Goal: Task Accomplishment & Management: Manage account settings

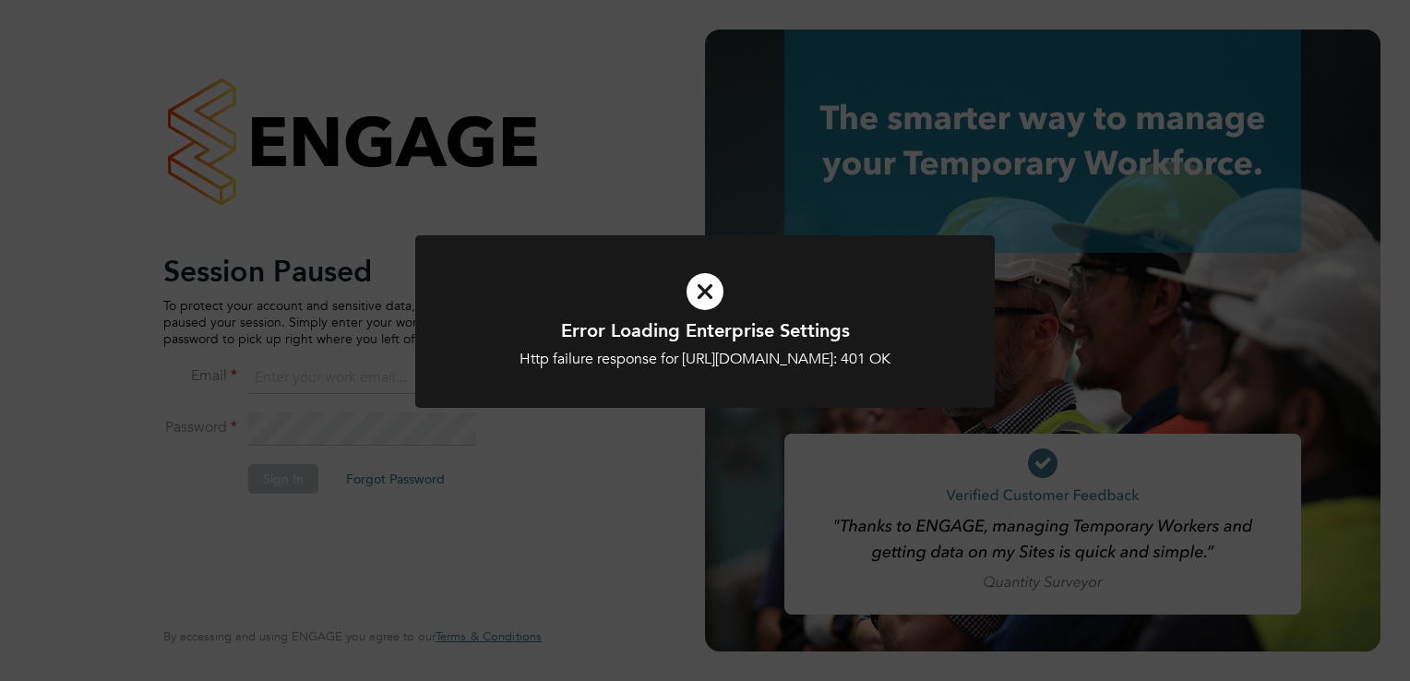
type input "trades@construction-resources.co.uk"
click at [695, 293] on icon at bounding box center [705, 292] width 480 height 72
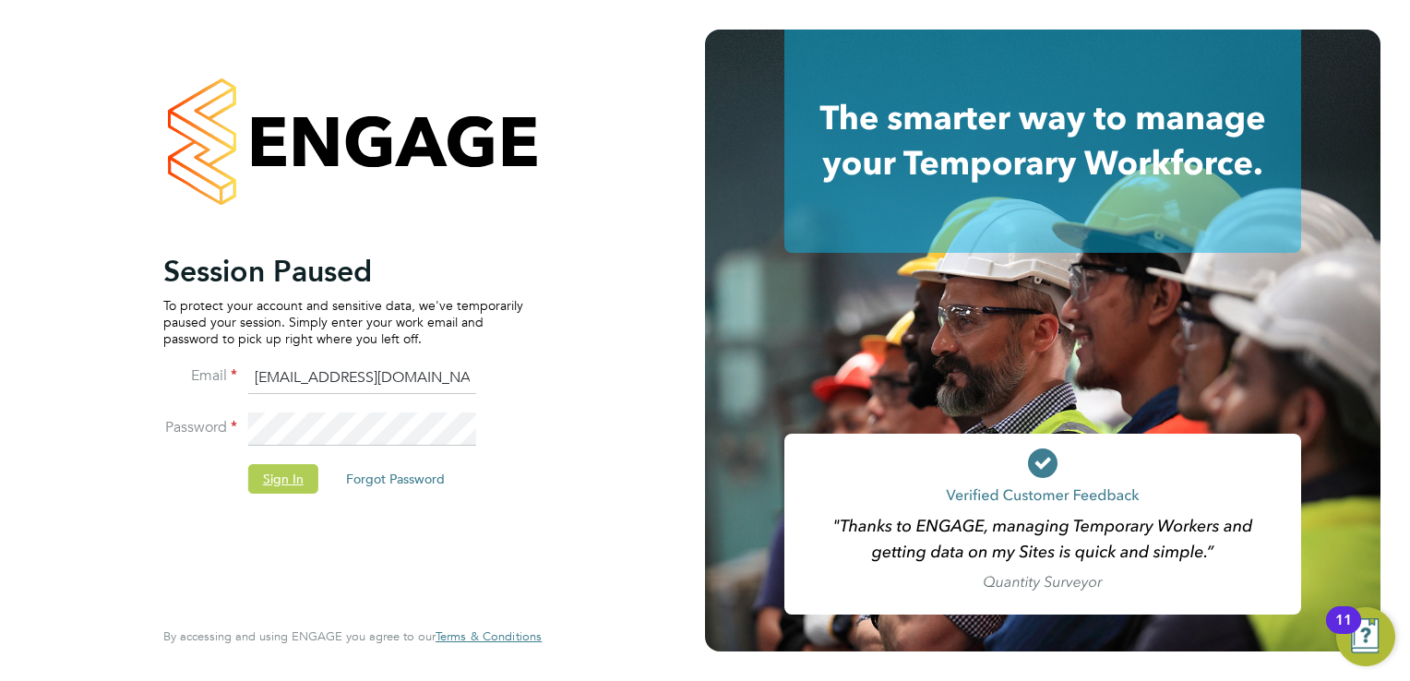
click at [277, 472] on button "Sign In" at bounding box center [283, 479] width 70 height 30
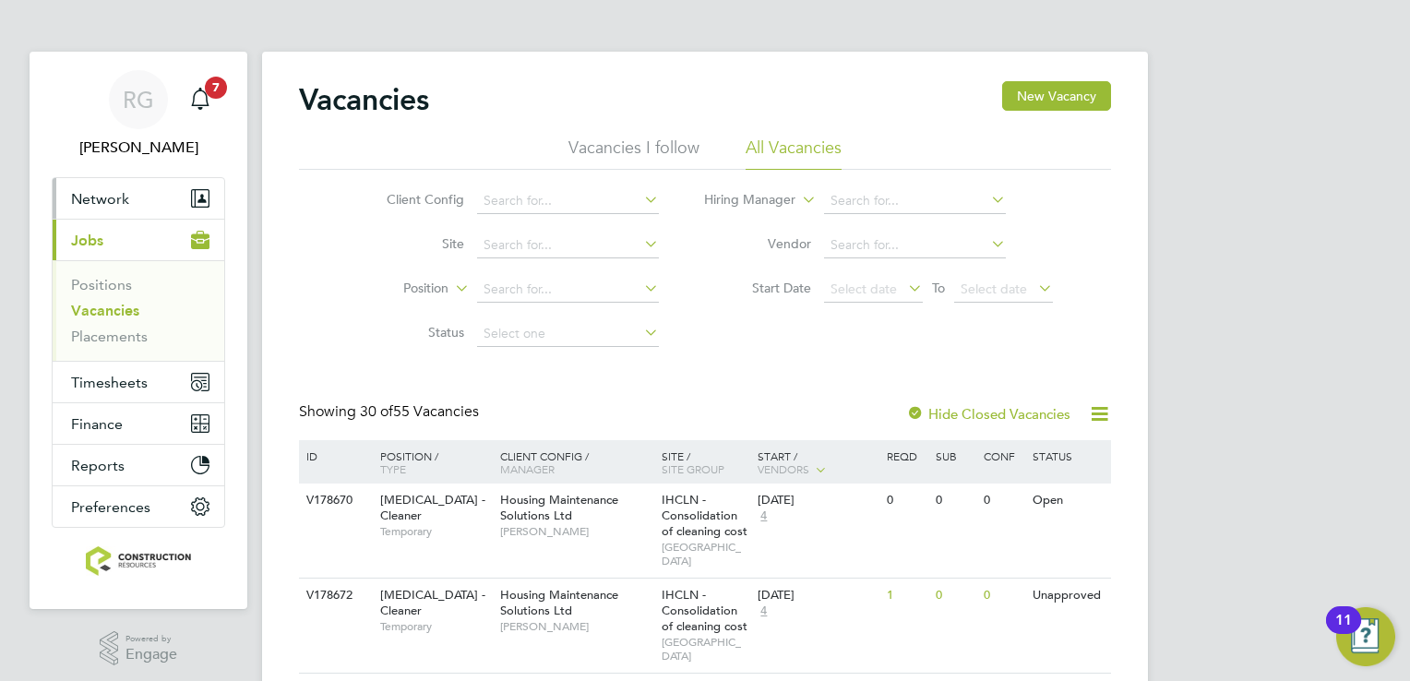
click at [135, 186] on button "Network" at bounding box center [139, 198] width 172 height 41
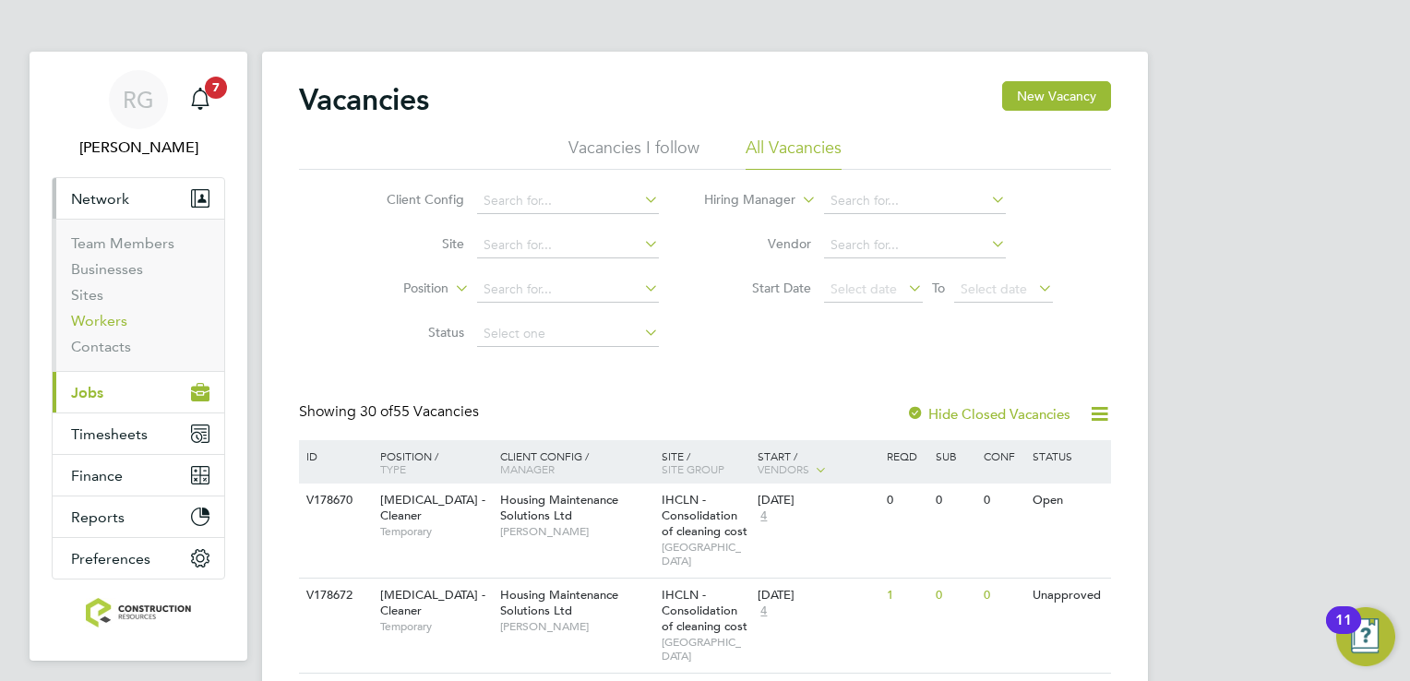
click at [104, 319] on link "Workers" at bounding box center [99, 321] width 56 height 18
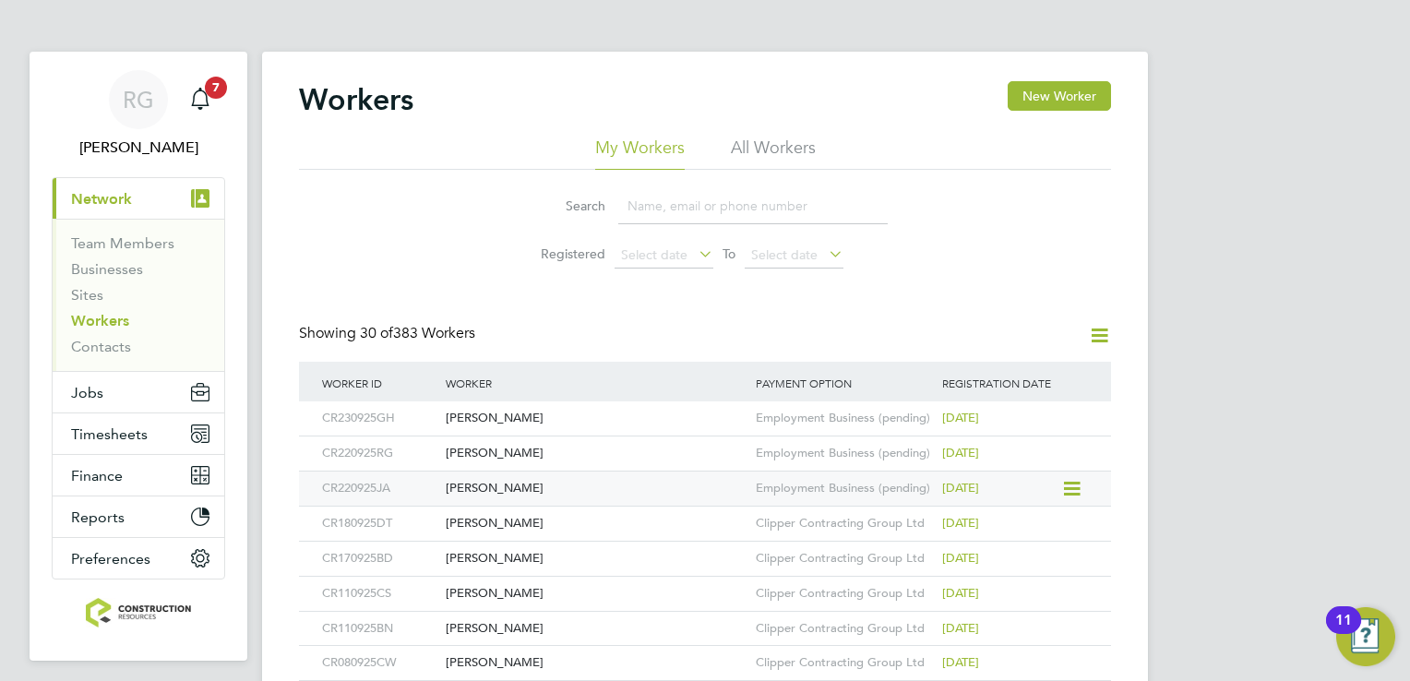
click at [565, 489] on div "[PERSON_NAME]" at bounding box center [596, 489] width 310 height 34
click at [103, 316] on link "Workers" at bounding box center [100, 321] width 58 height 18
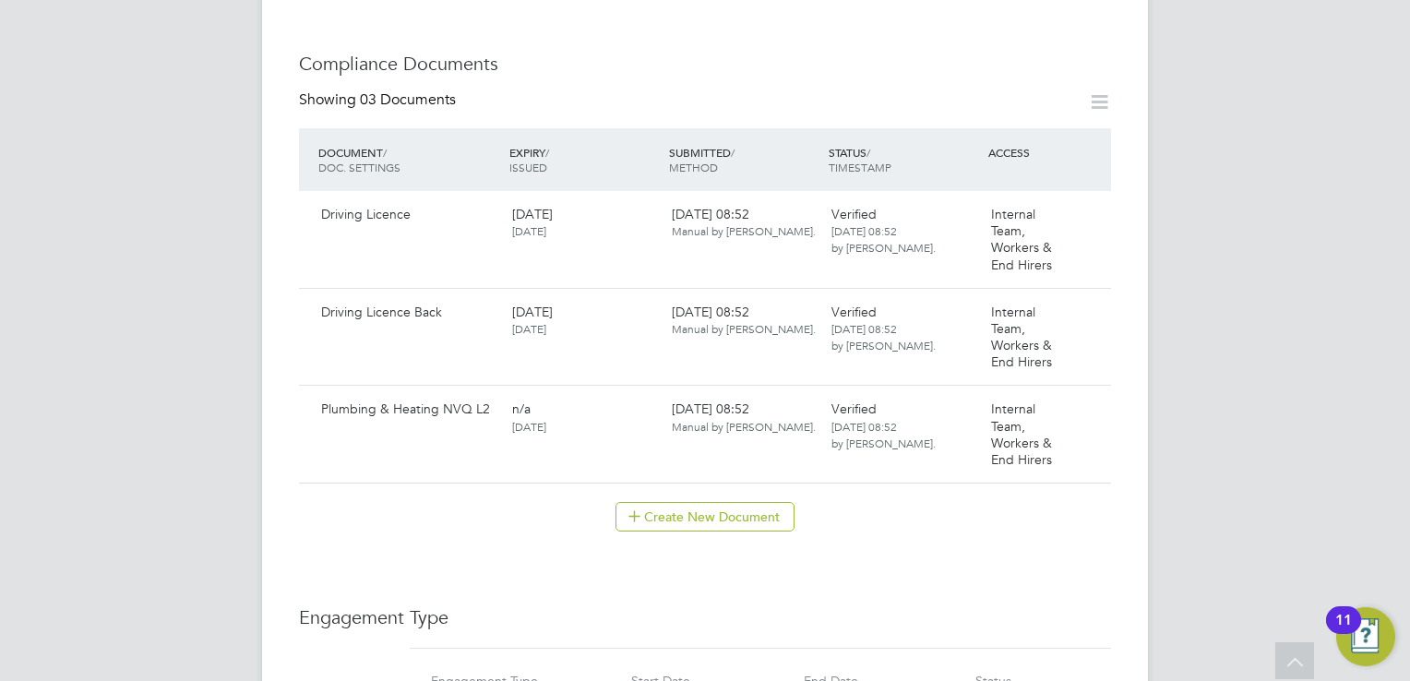
scroll to position [923, 0]
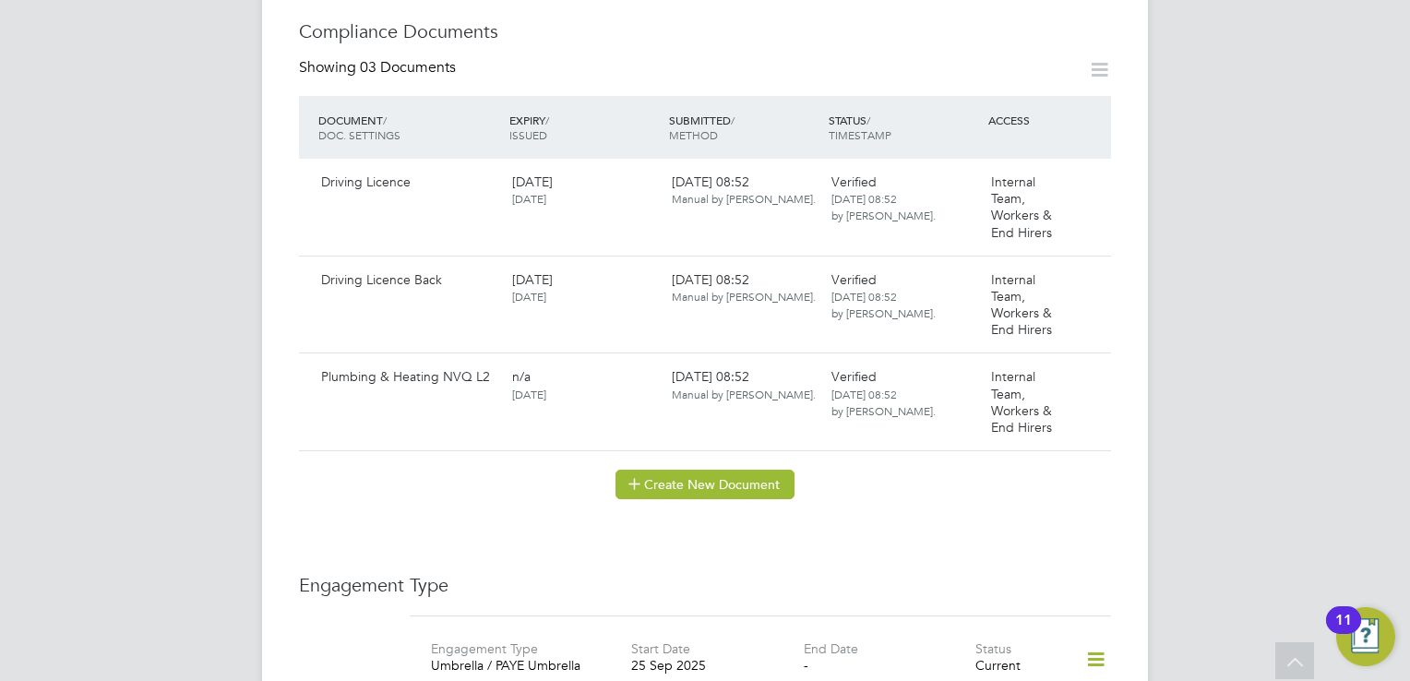
click at [707, 470] on button "Create New Document" at bounding box center [704, 485] width 179 height 30
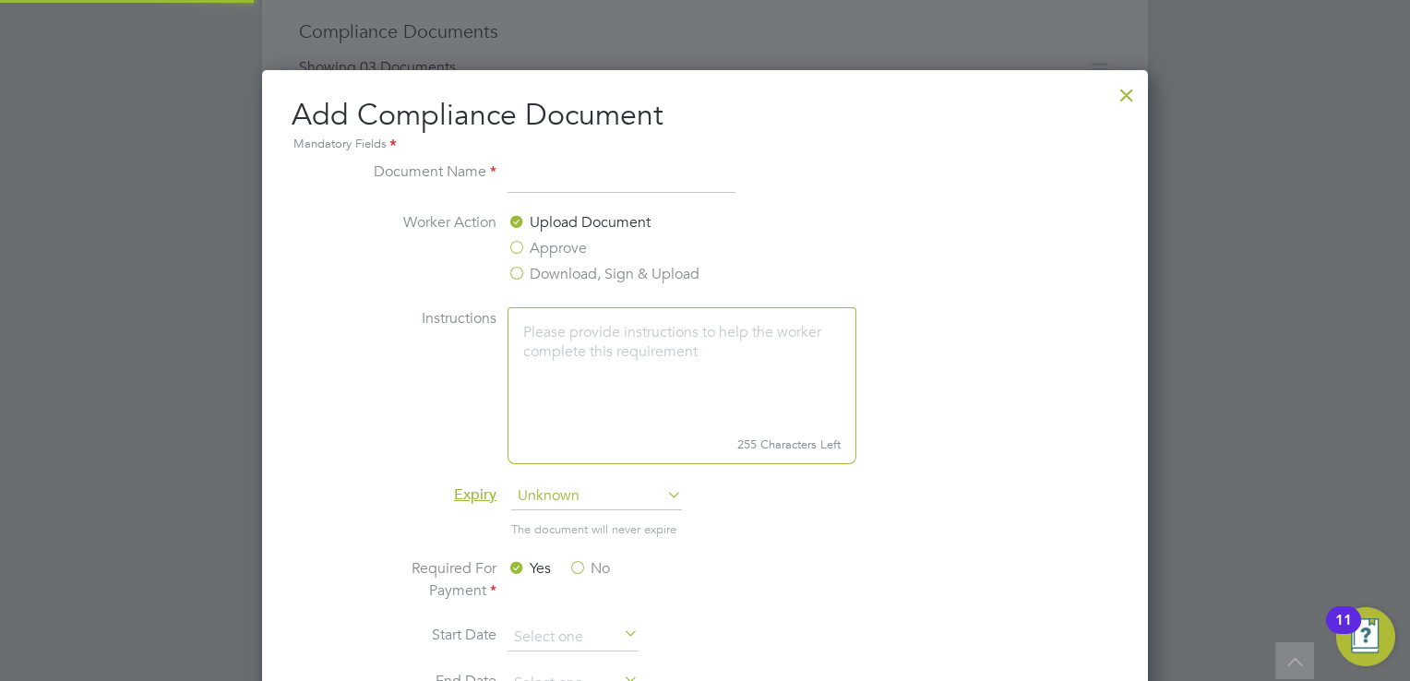
scroll to position [965, 887]
type input "ref 1"
click at [543, 485] on span "Unknown" at bounding box center [596, 497] width 171 height 28
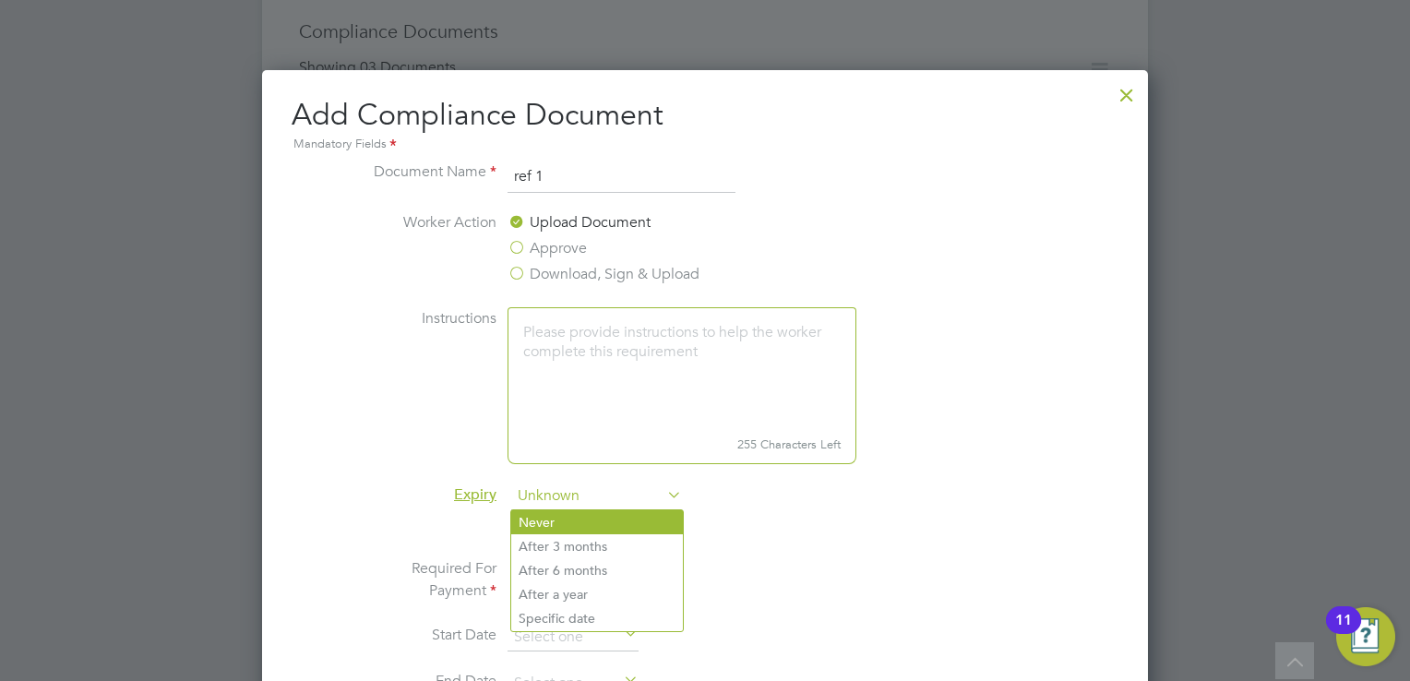
click at [544, 511] on li "Never" at bounding box center [597, 522] width 172 height 24
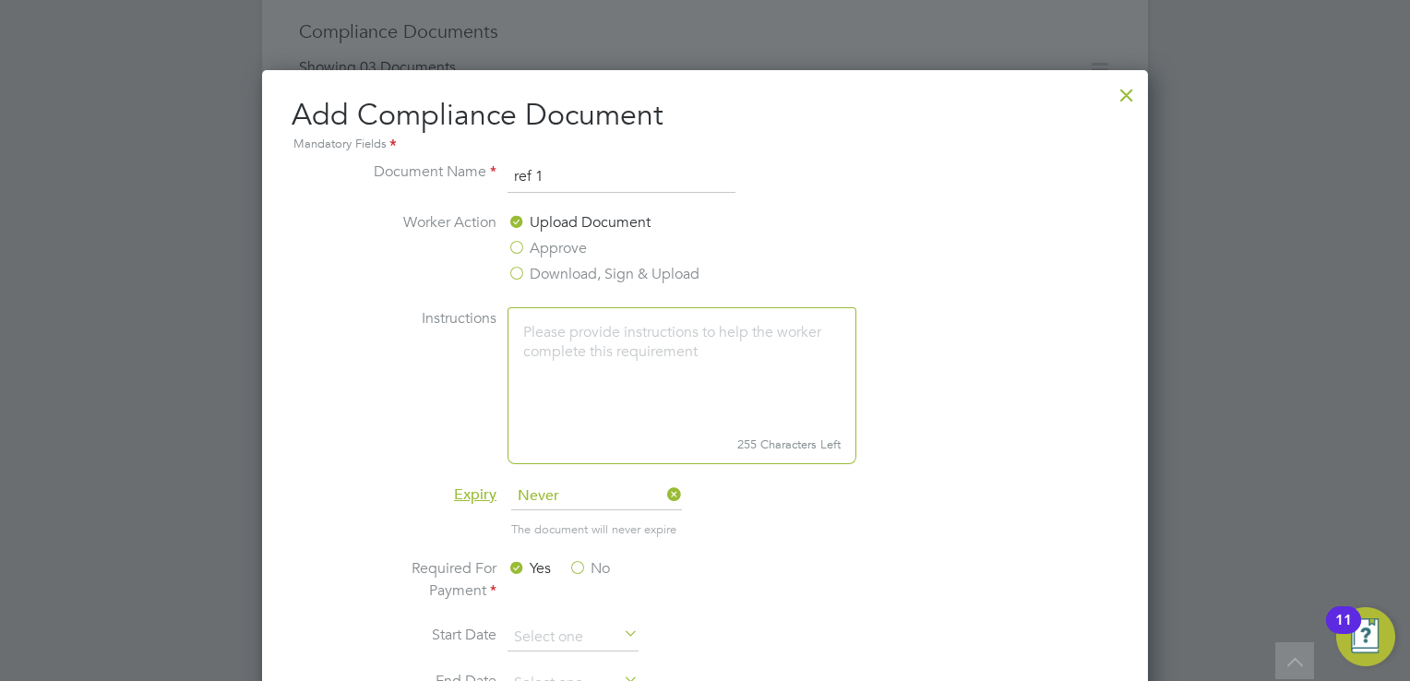
click at [576, 553] on li "The document will never expire" at bounding box center [705, 539] width 694 height 38
click at [576, 575] on label "No" at bounding box center [589, 568] width 42 height 22
click at [0, 0] on input "No" at bounding box center [0, 0] width 0 height 0
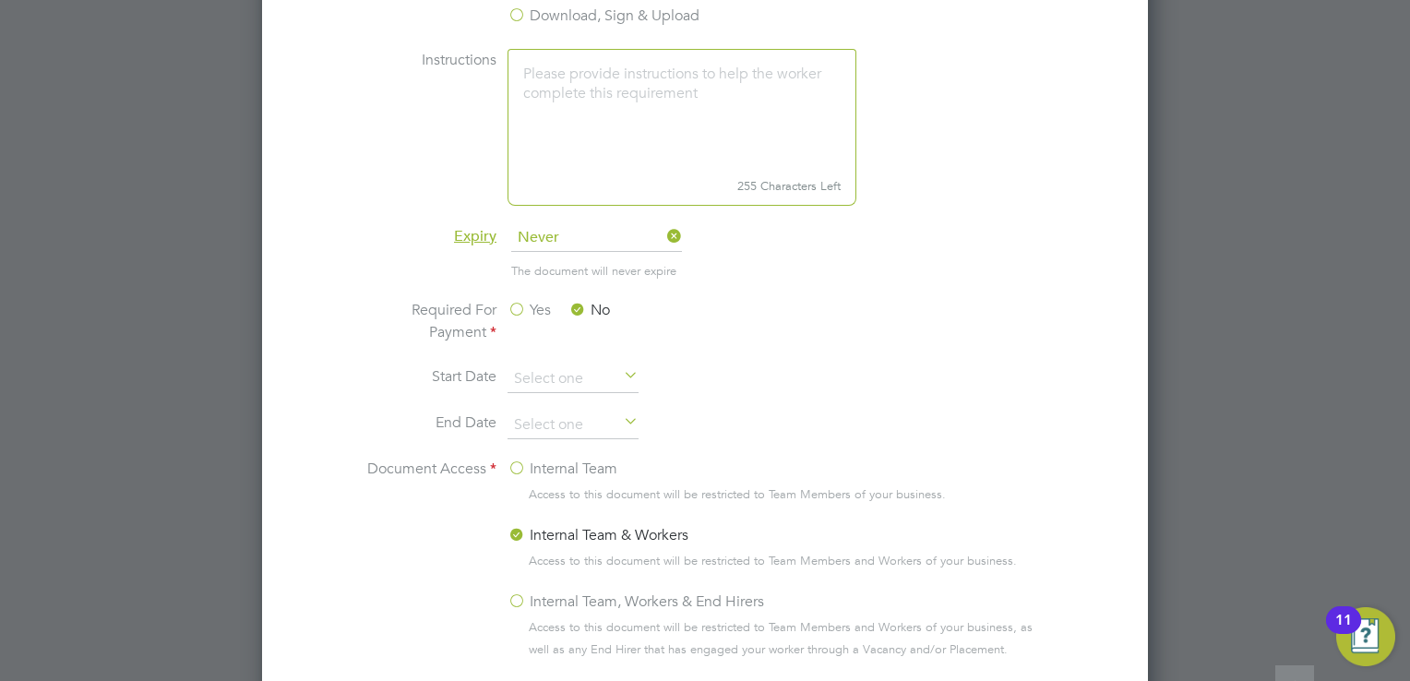
scroll to position [1200, 0]
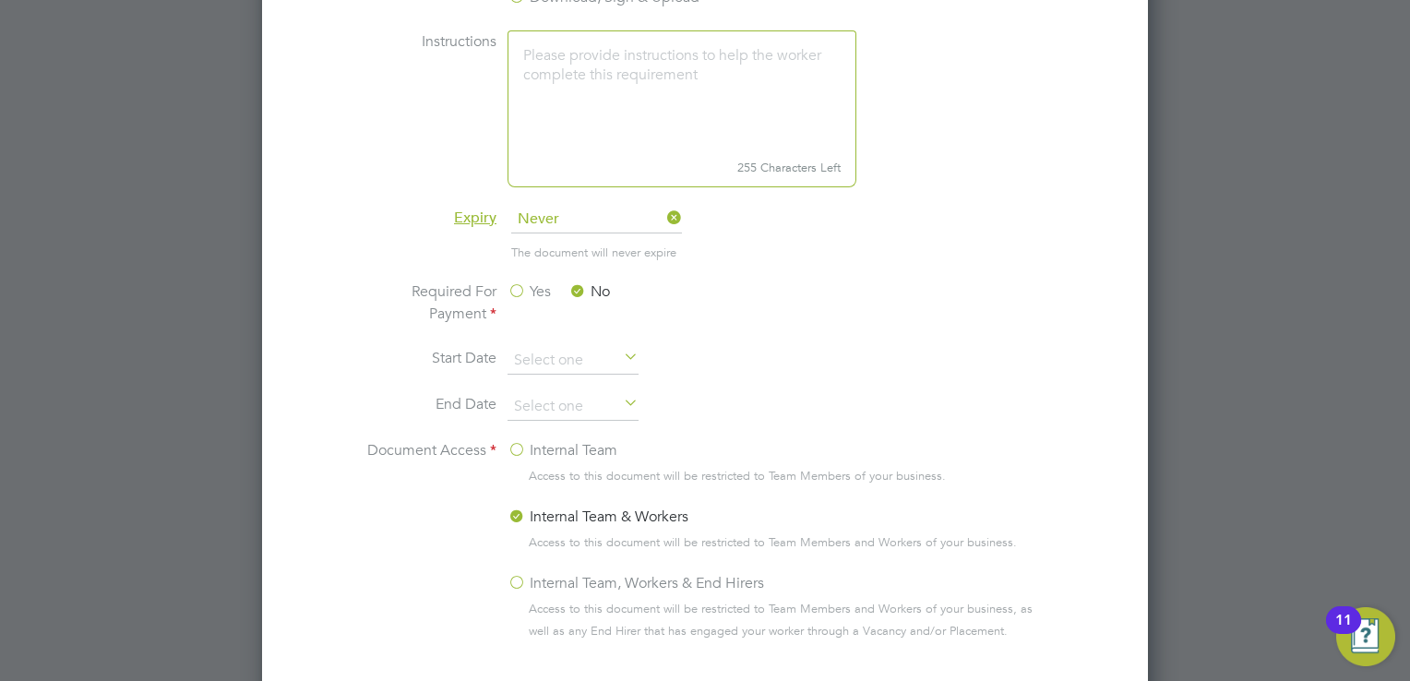
click at [508, 578] on label "Internal Team, Workers & End Hirers" at bounding box center [636, 583] width 257 height 22
click at [0, 0] on input "Internal Team, Workers & End Hirers" at bounding box center [0, 0] width 0 height 0
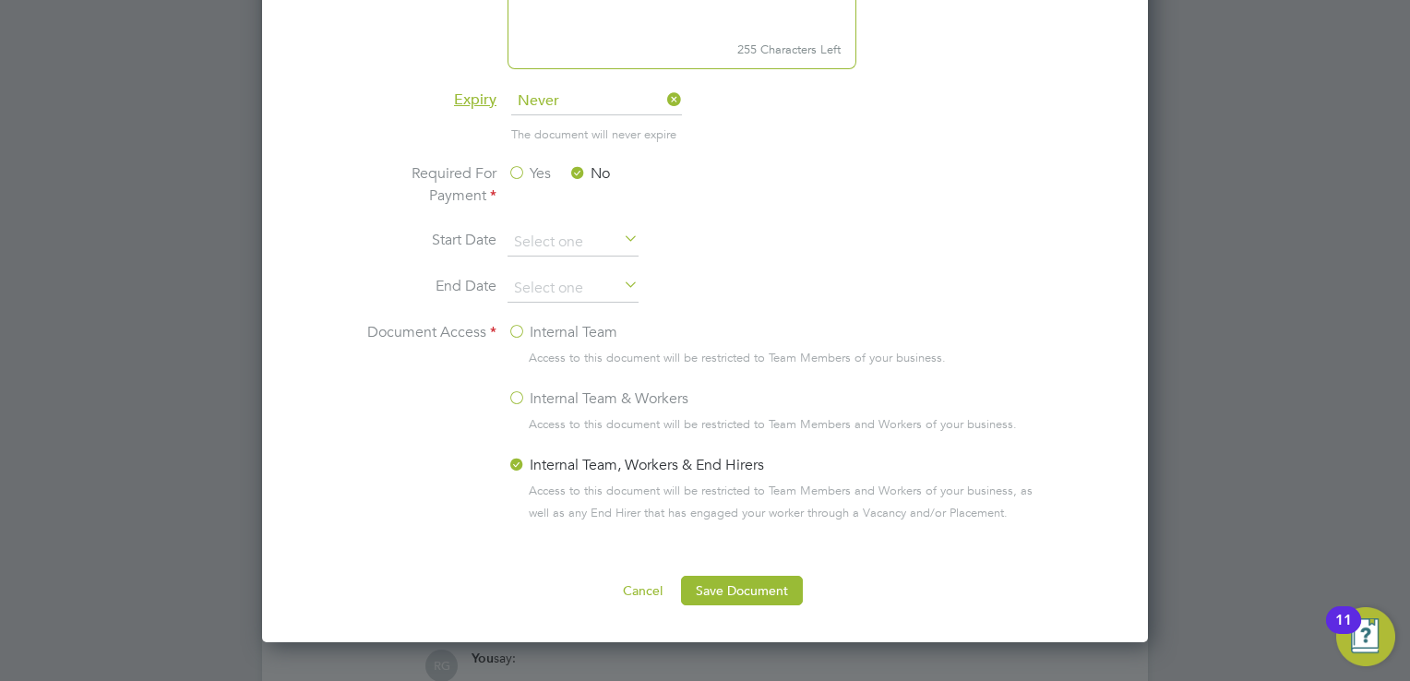
scroll to position [1476, 0]
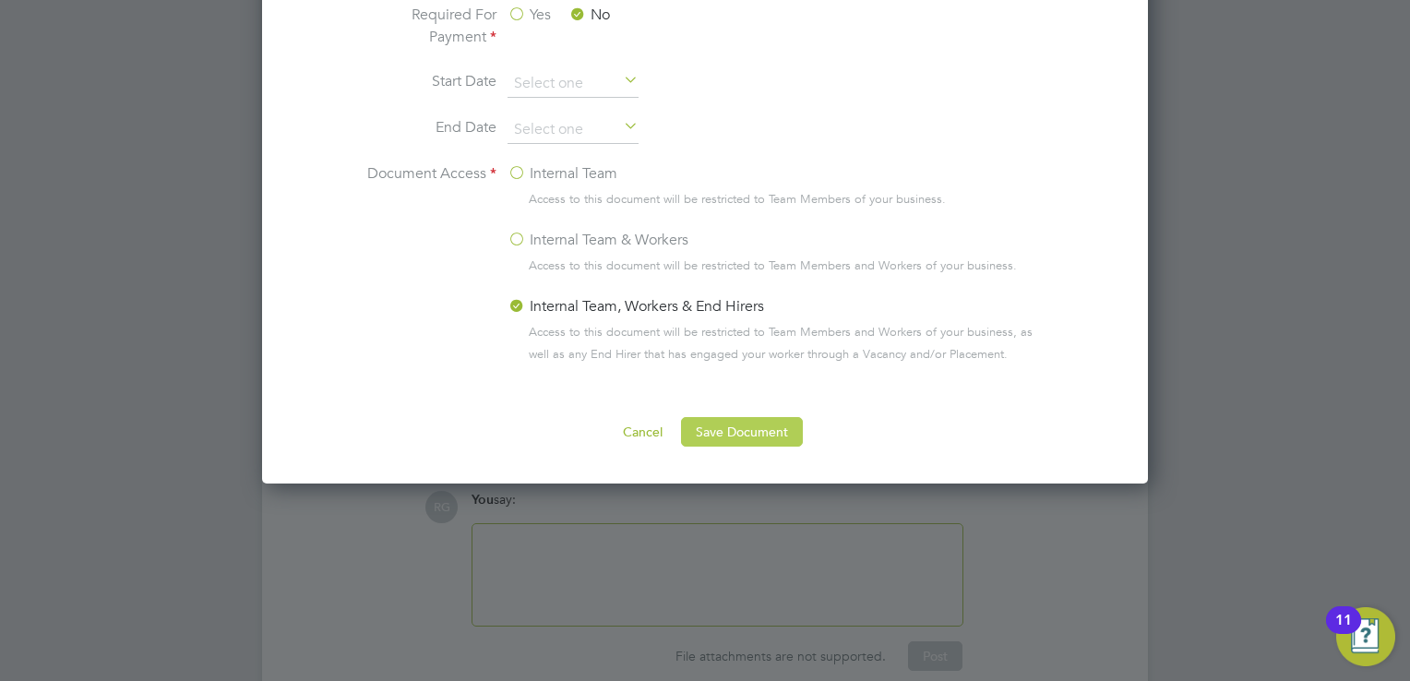
click at [776, 428] on button "Save Document" at bounding box center [742, 432] width 122 height 30
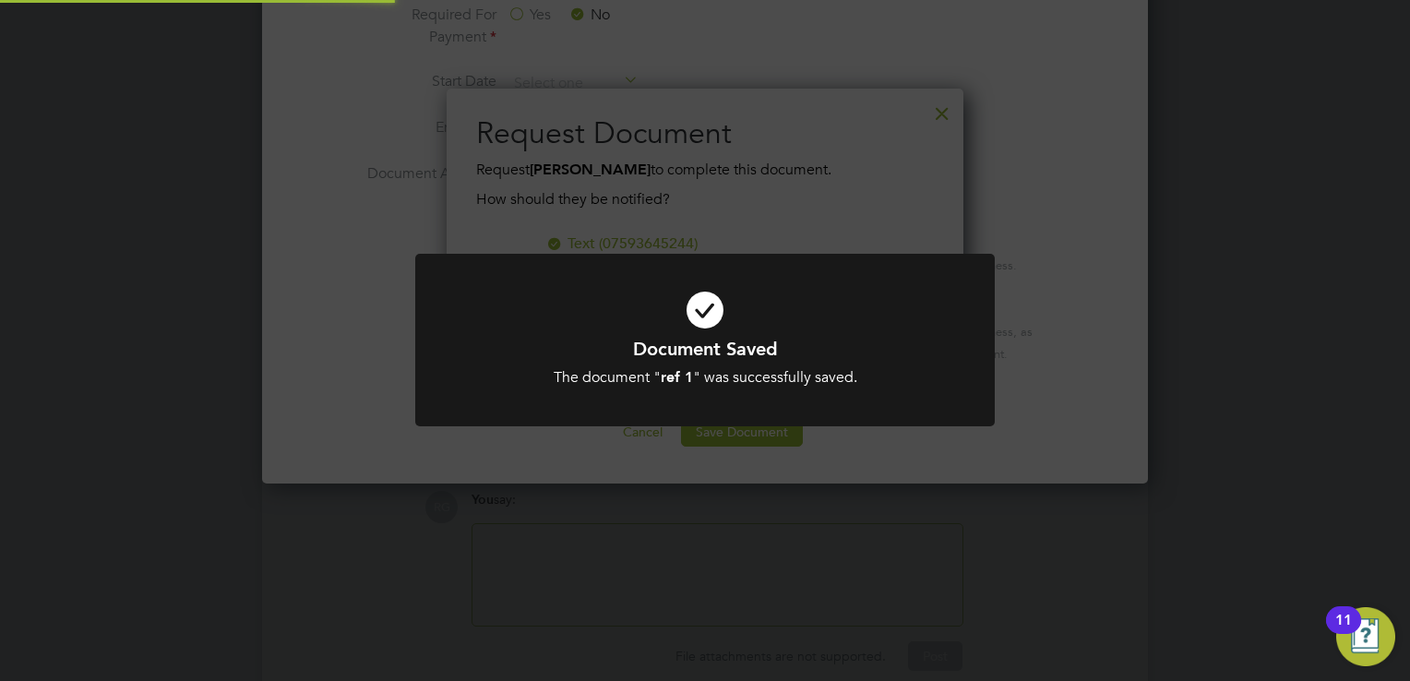
scroll to position [295, 518]
click at [721, 329] on icon at bounding box center [705, 310] width 480 height 72
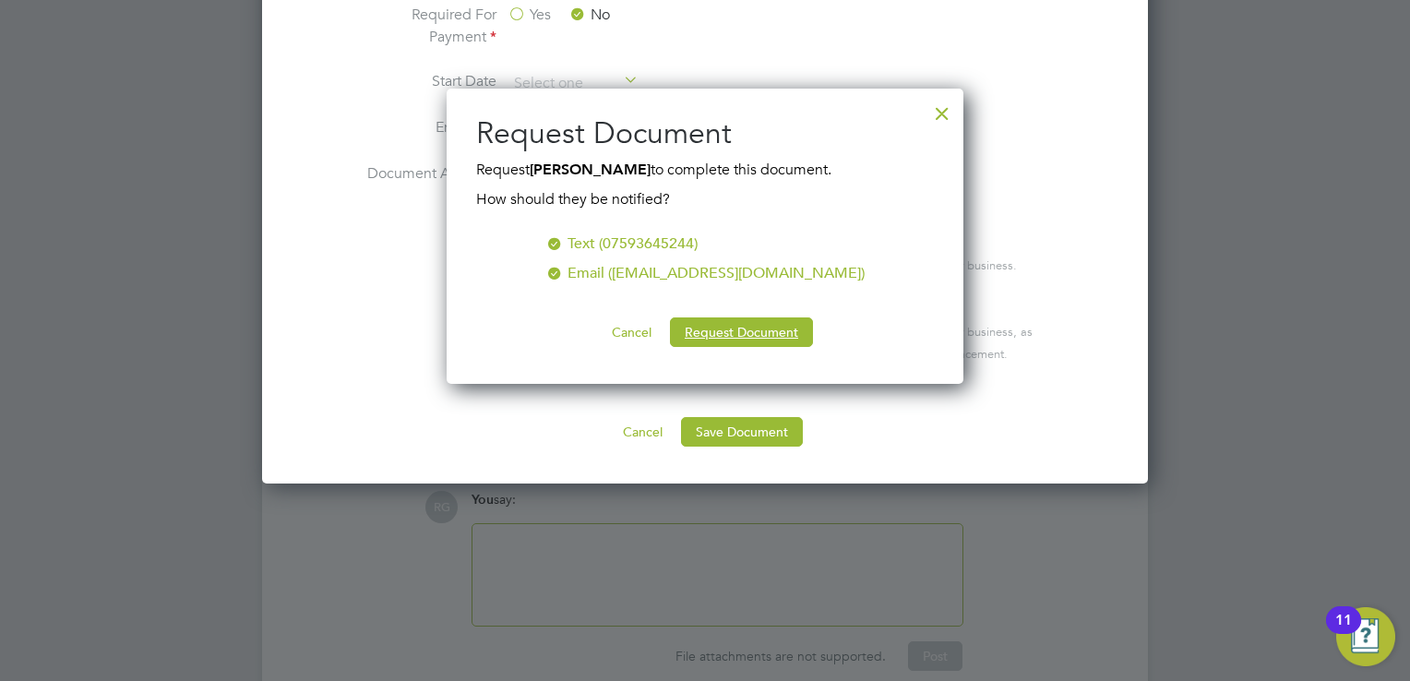
click at [721, 329] on button "Request Document" at bounding box center [741, 332] width 143 height 30
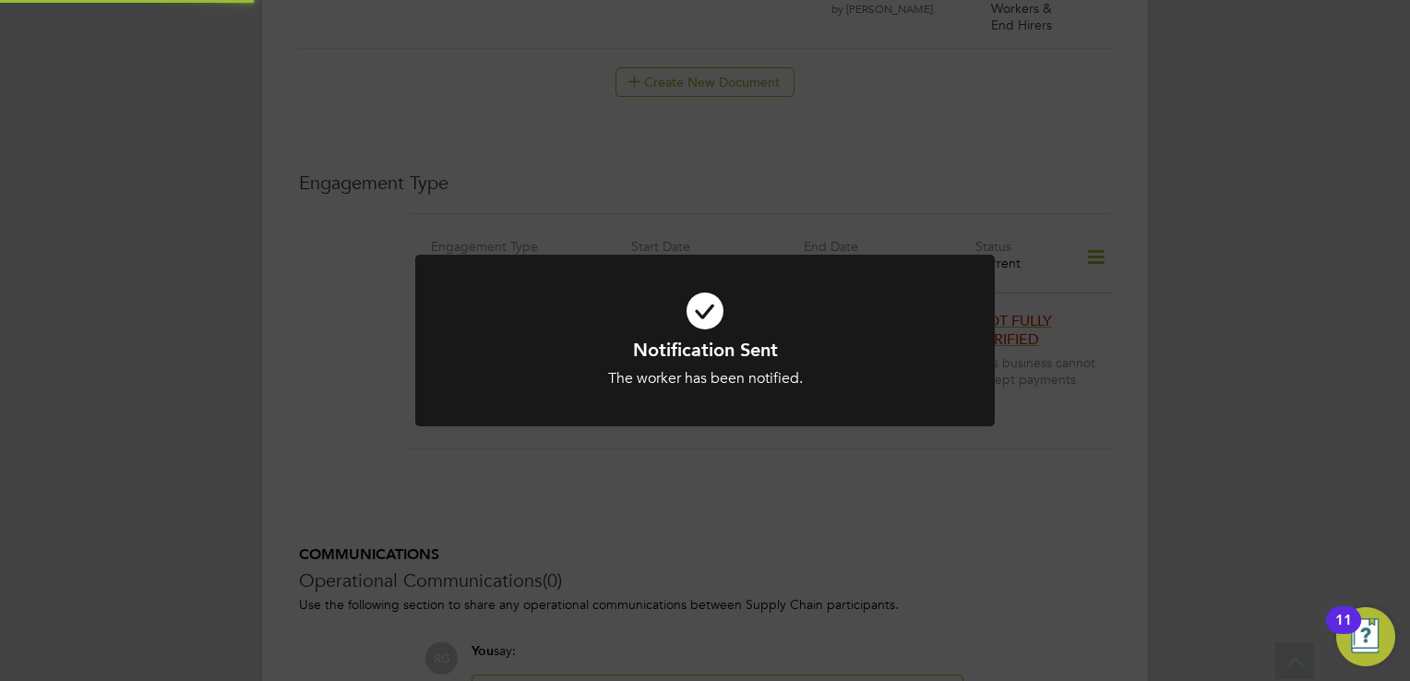
scroll to position [1476, 0]
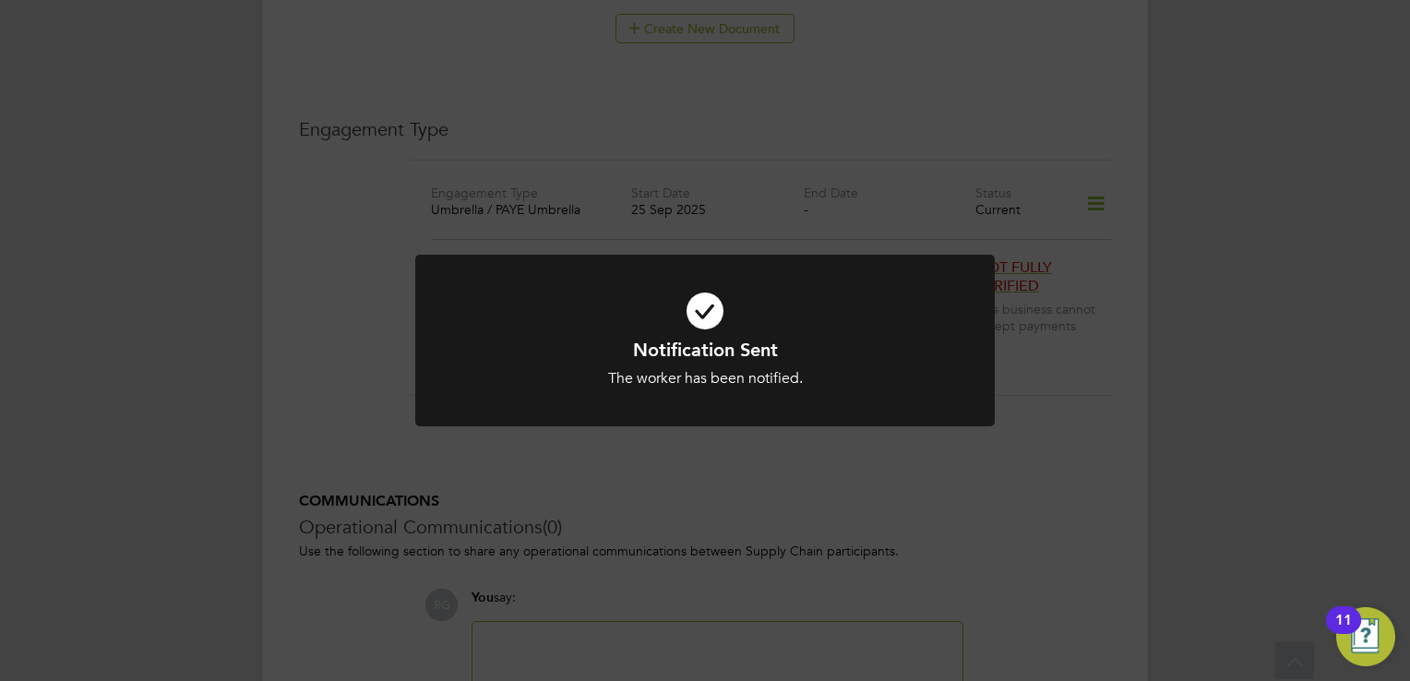
click at [708, 320] on icon at bounding box center [705, 311] width 480 height 72
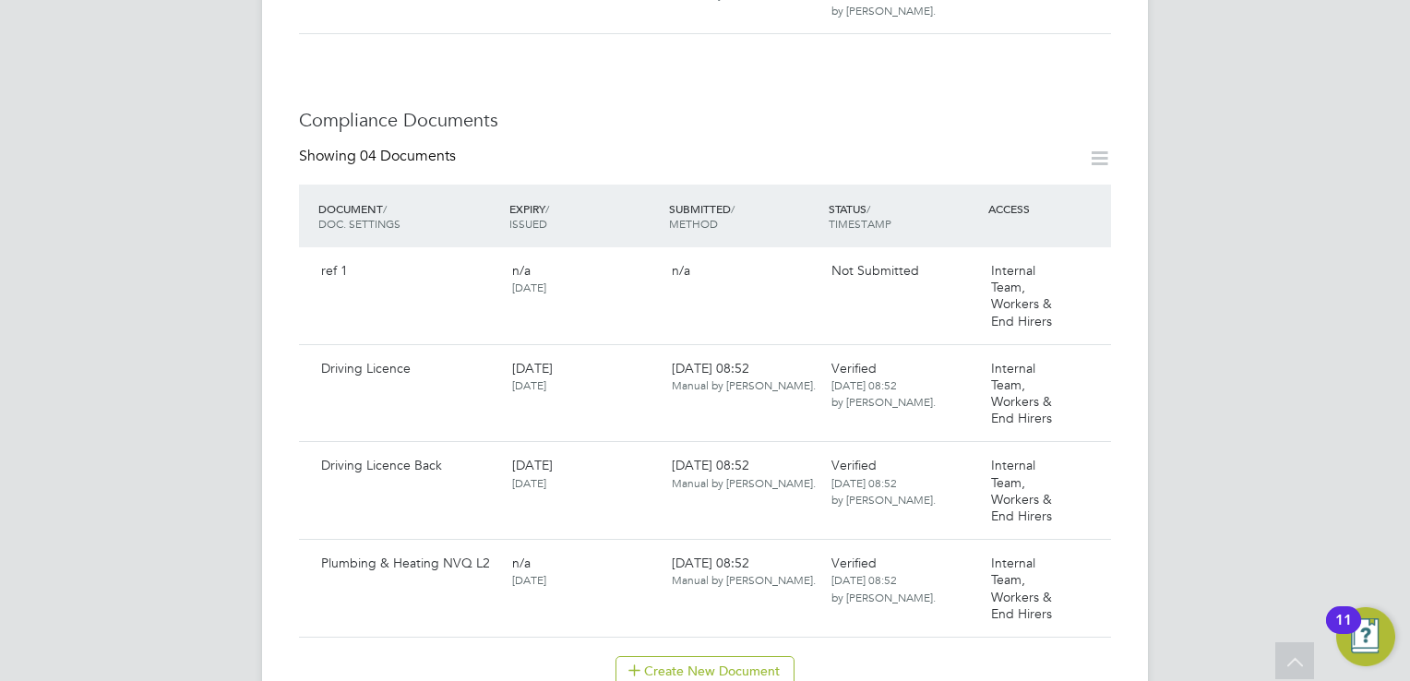
scroll to position [830, 0]
click at [1083, 265] on icon at bounding box center [1088, 276] width 18 height 22
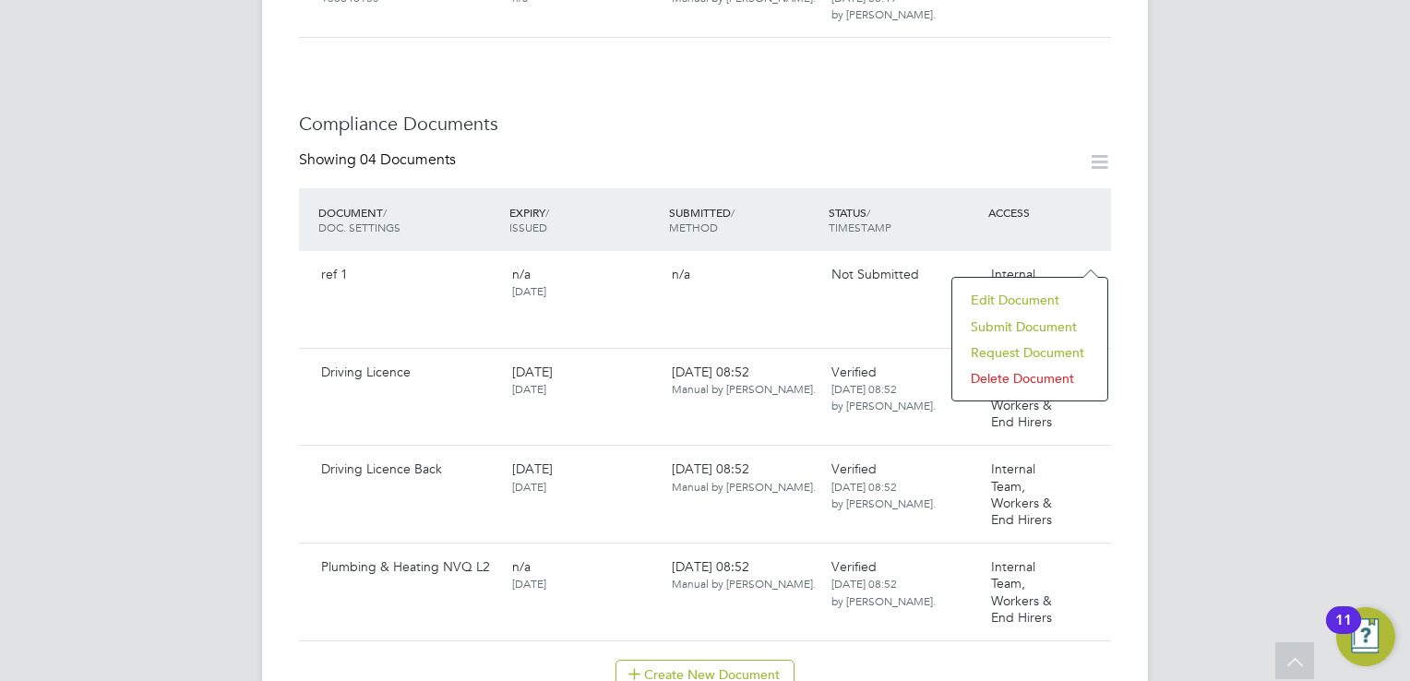
click at [1056, 330] on li "Submit Document" at bounding box center [1030, 327] width 137 height 26
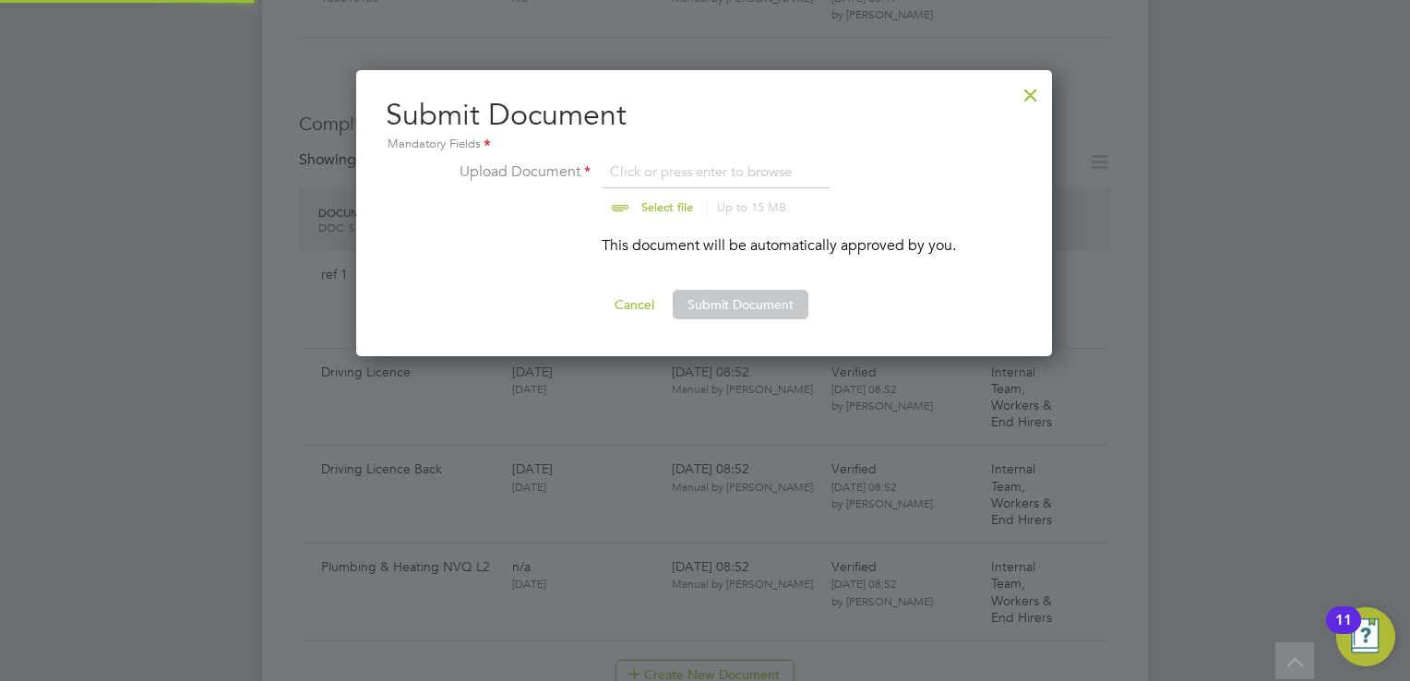
scroll to position [286, 698]
click at [658, 211] on input "file" at bounding box center [685, 188] width 290 height 55
type input "C:\fakepath\Josh.Argent Reference Form.docx"
click at [759, 307] on button "Submit Document" at bounding box center [741, 305] width 136 height 30
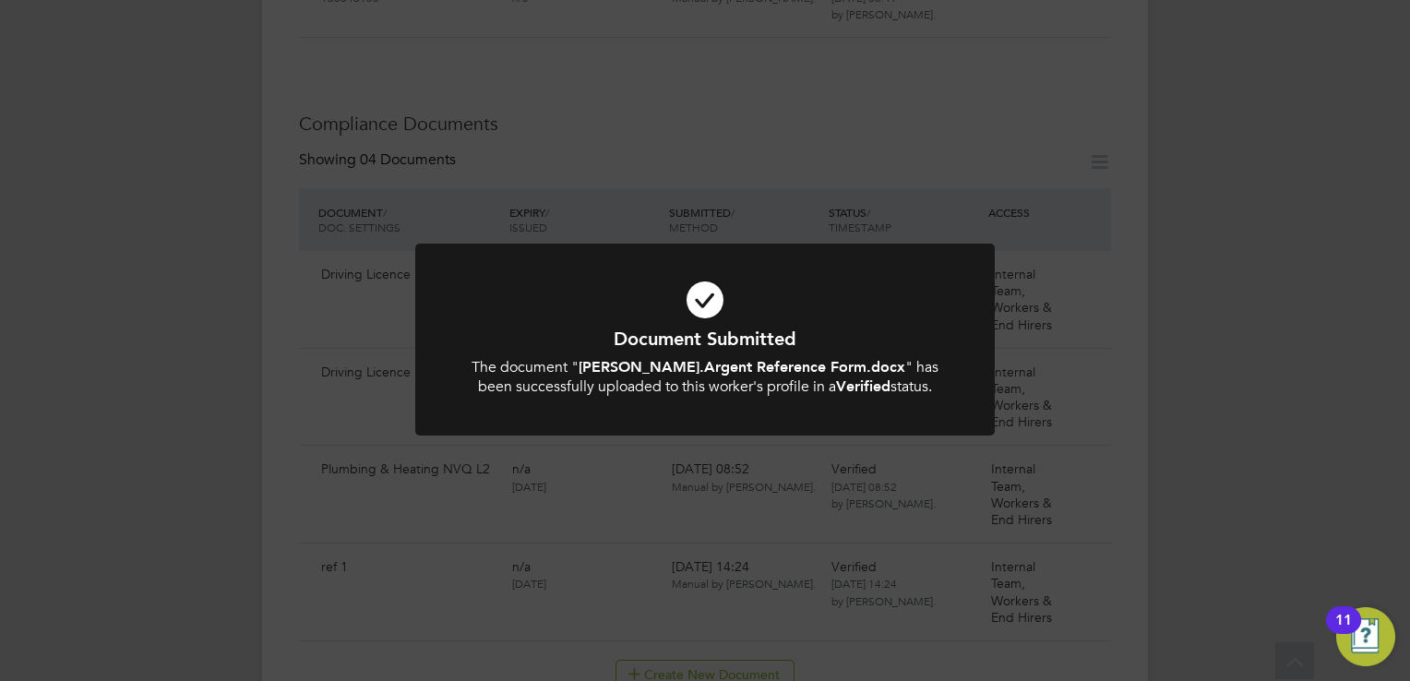
click at [701, 298] on icon at bounding box center [705, 300] width 480 height 72
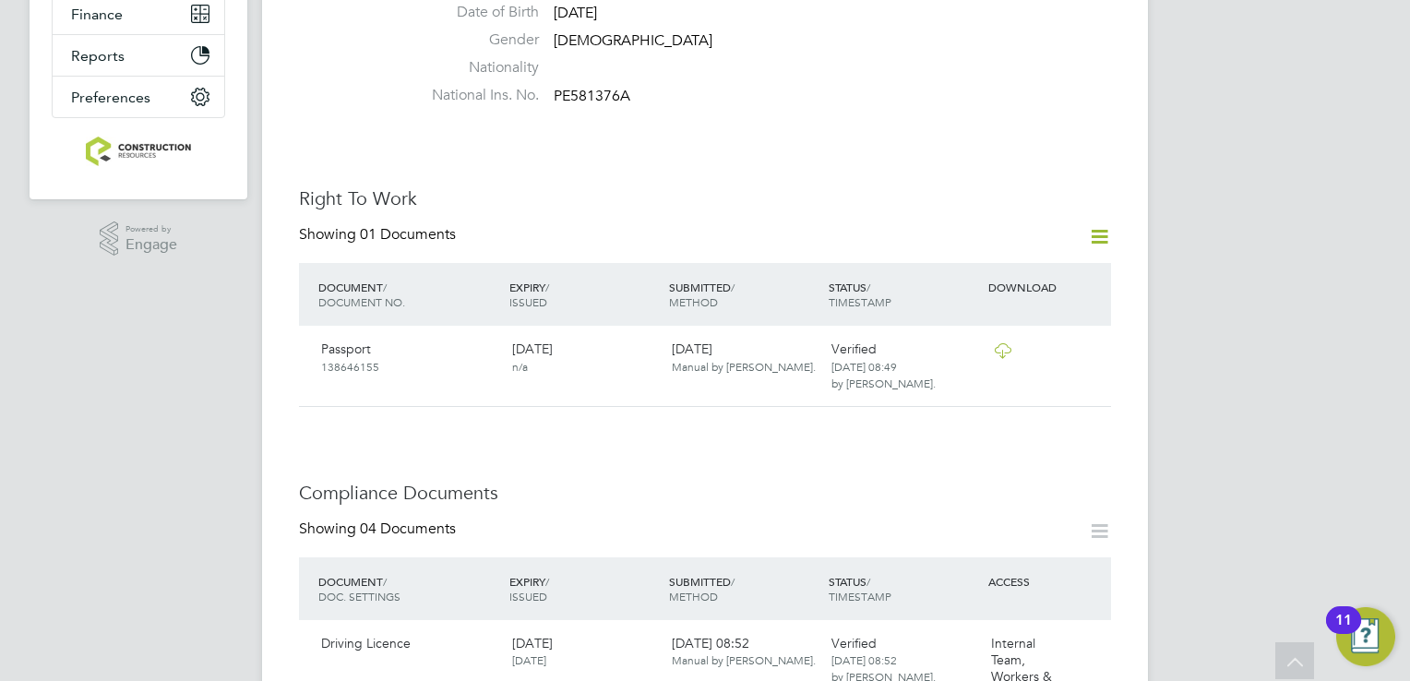
scroll to position [0, 0]
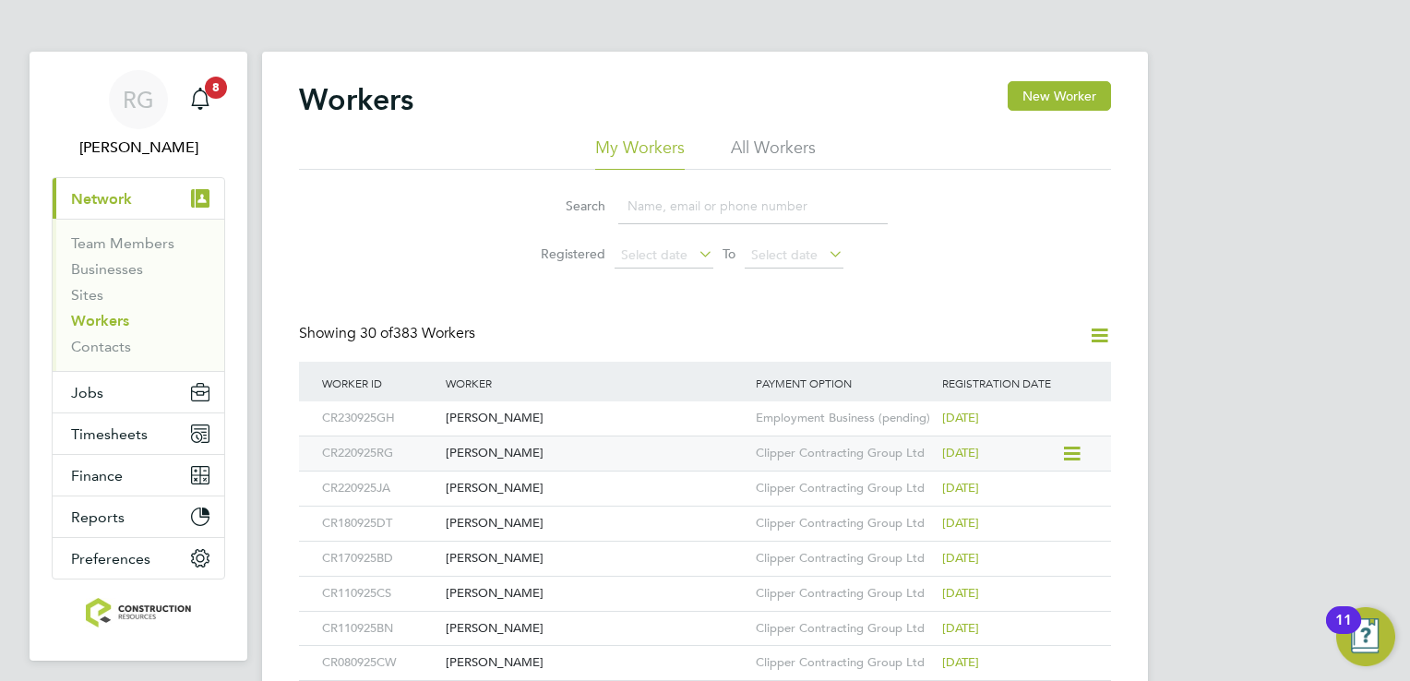
click at [1067, 462] on icon at bounding box center [1070, 454] width 18 height 22
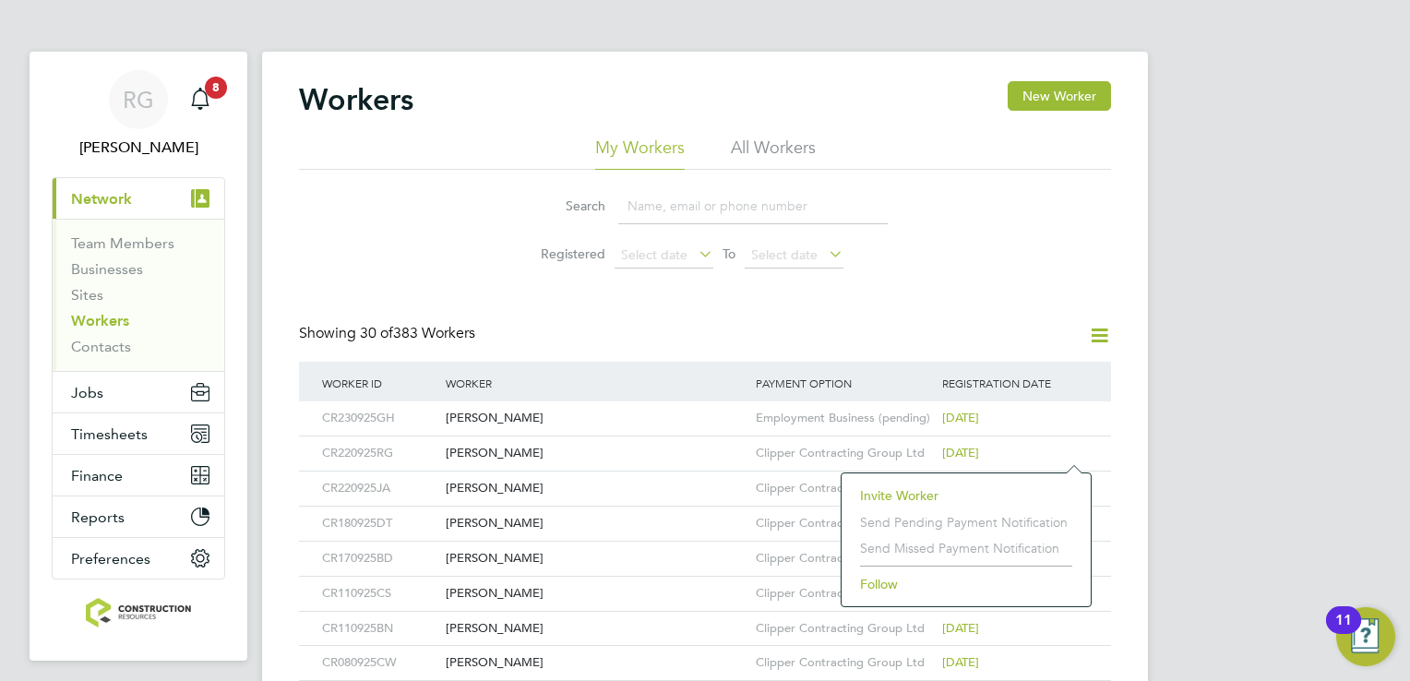
click at [917, 487] on li "Invite Worker" at bounding box center [966, 496] width 231 height 26
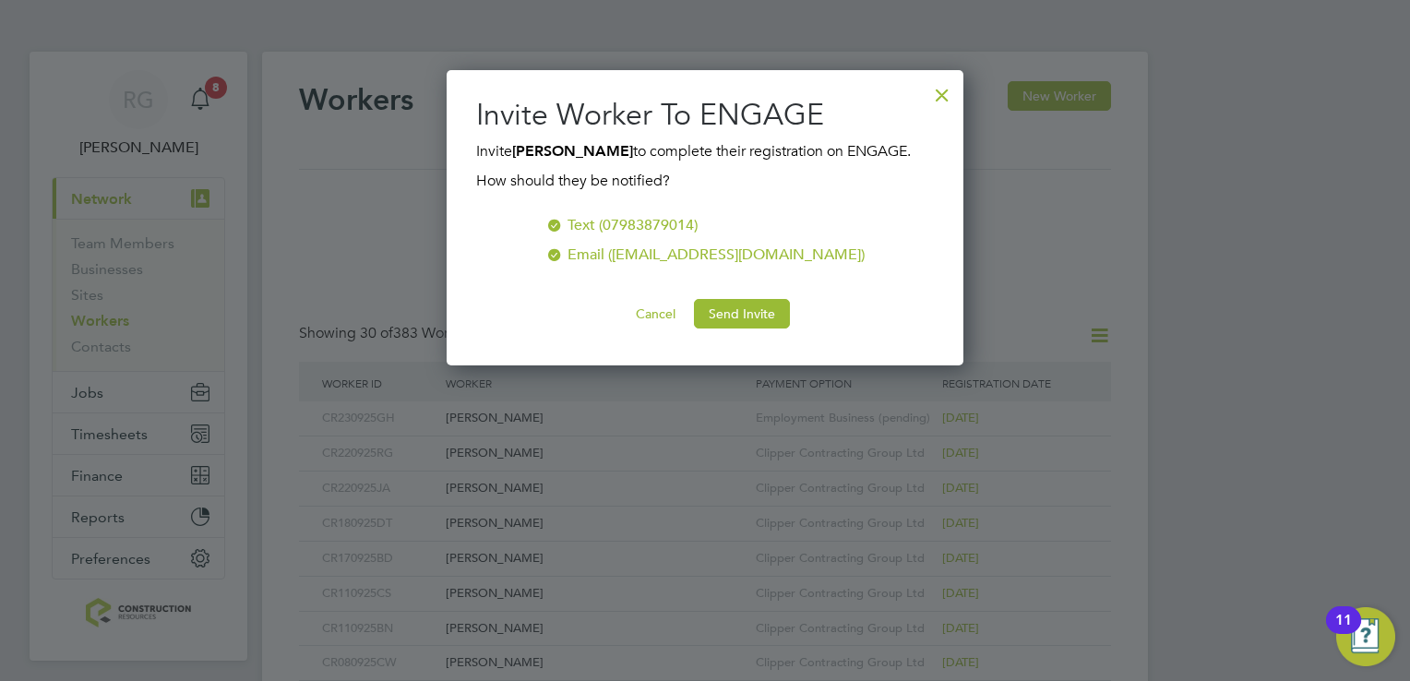
scroll to position [295, 518]
click at [763, 313] on button "Send Invite" at bounding box center [742, 314] width 96 height 30
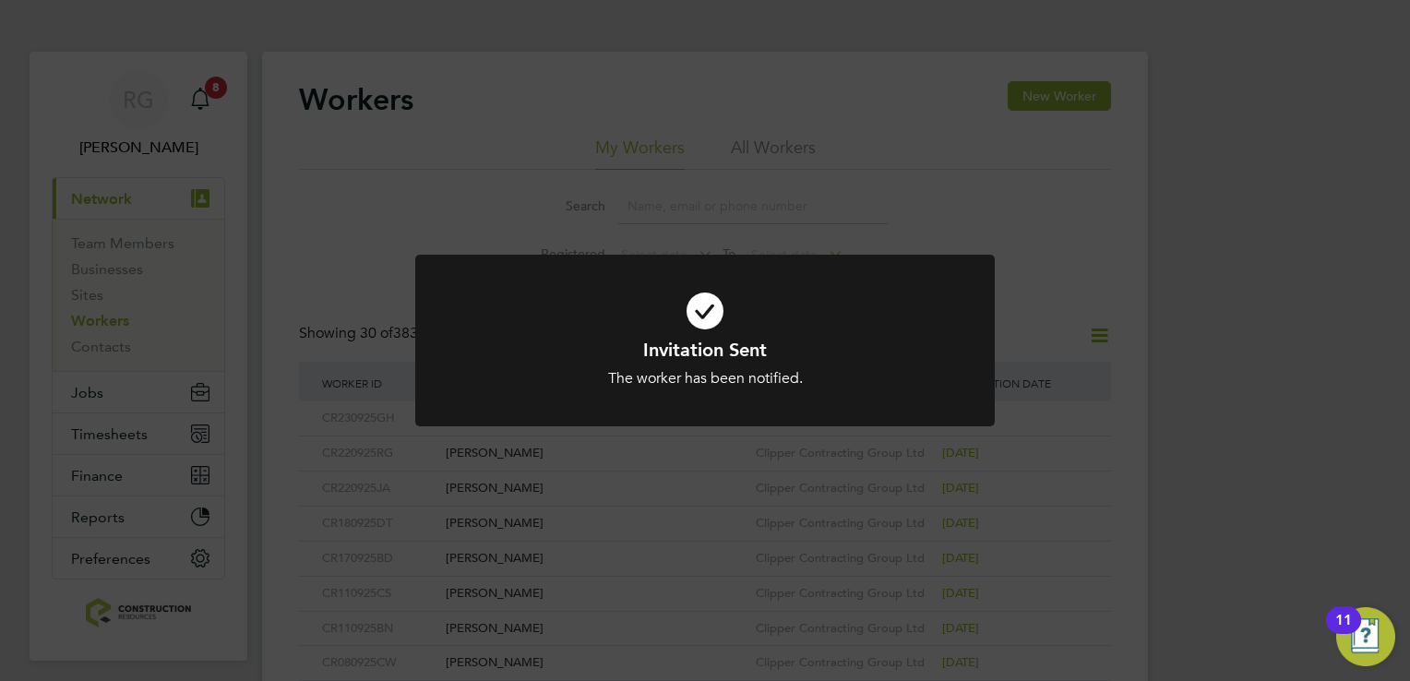
click at [698, 309] on icon at bounding box center [705, 311] width 480 height 72
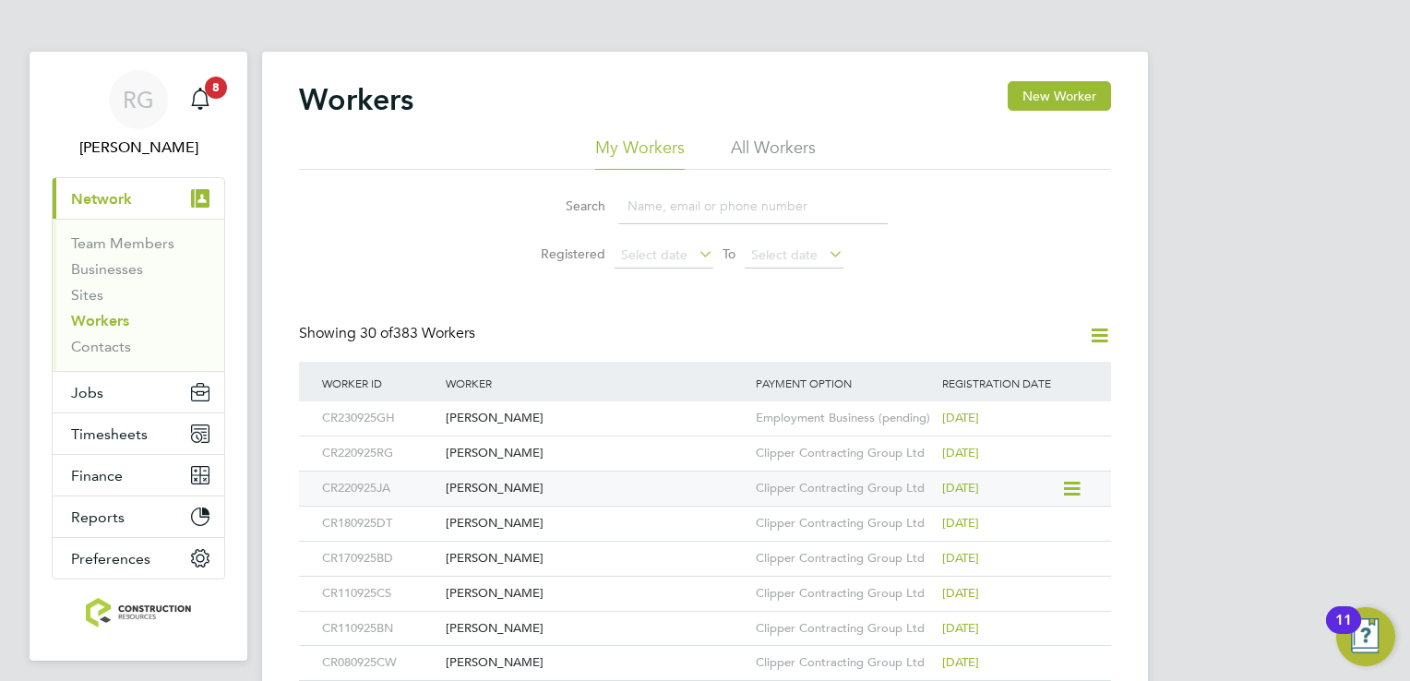
click at [1067, 480] on icon at bounding box center [1070, 489] width 18 height 22
click at [909, 522] on li "Invite Worker" at bounding box center [966, 531] width 231 height 26
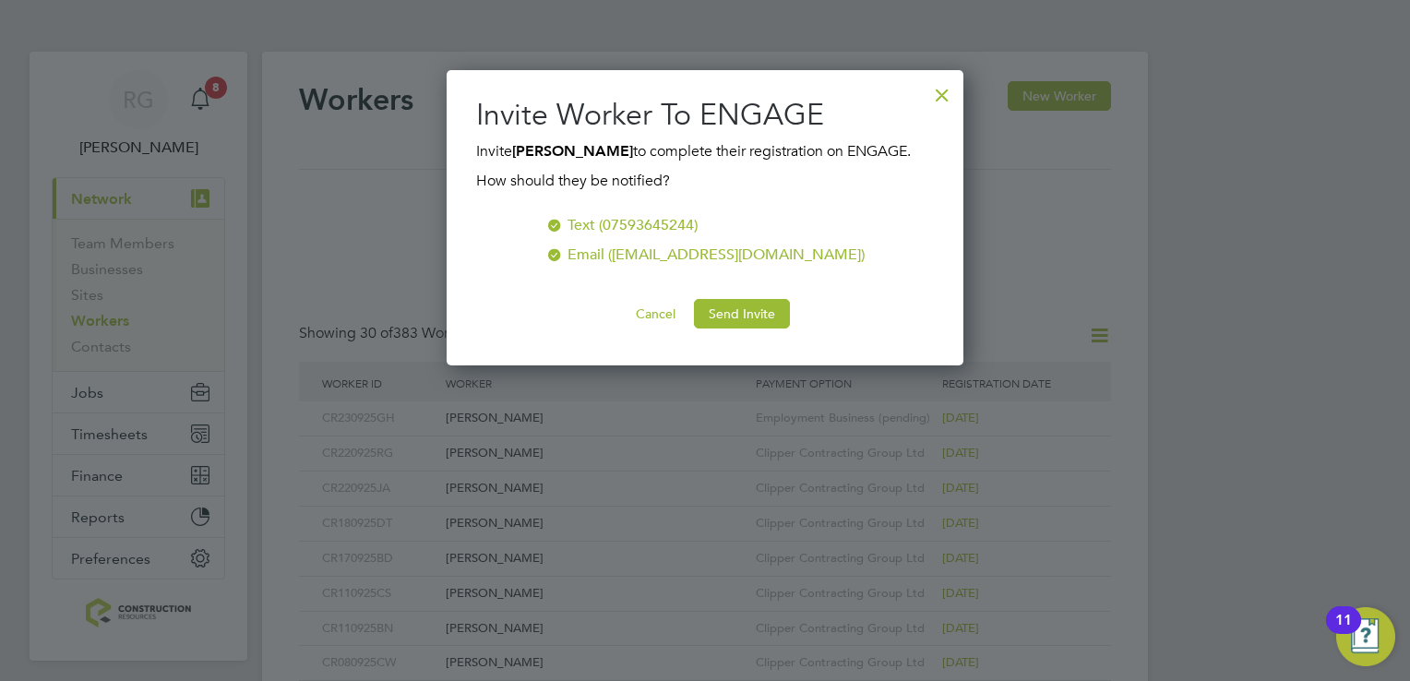
click at [726, 330] on div "Invite Worker To ENGAGE Invite [PERSON_NAME] to complete their registration on …" at bounding box center [705, 217] width 517 height 295
click at [735, 317] on button "Send Invite" at bounding box center [742, 314] width 96 height 30
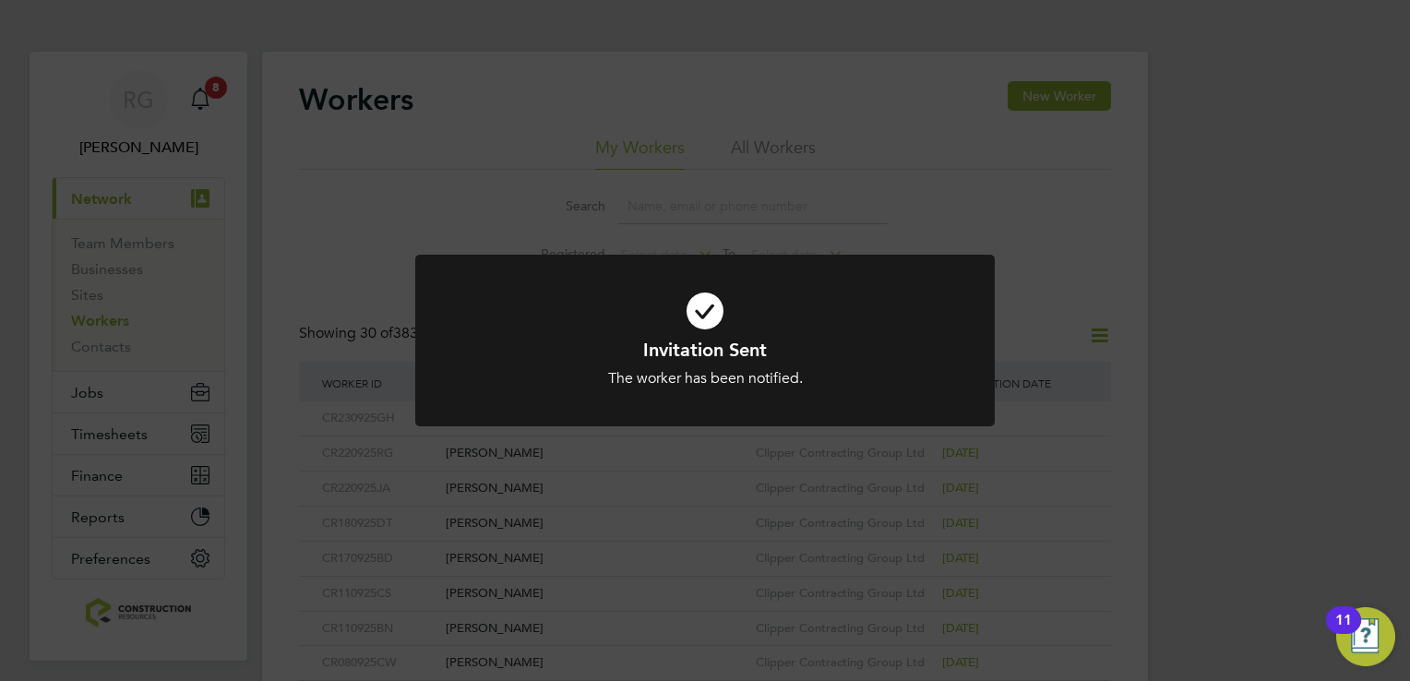
click at [712, 317] on icon at bounding box center [705, 311] width 480 height 72
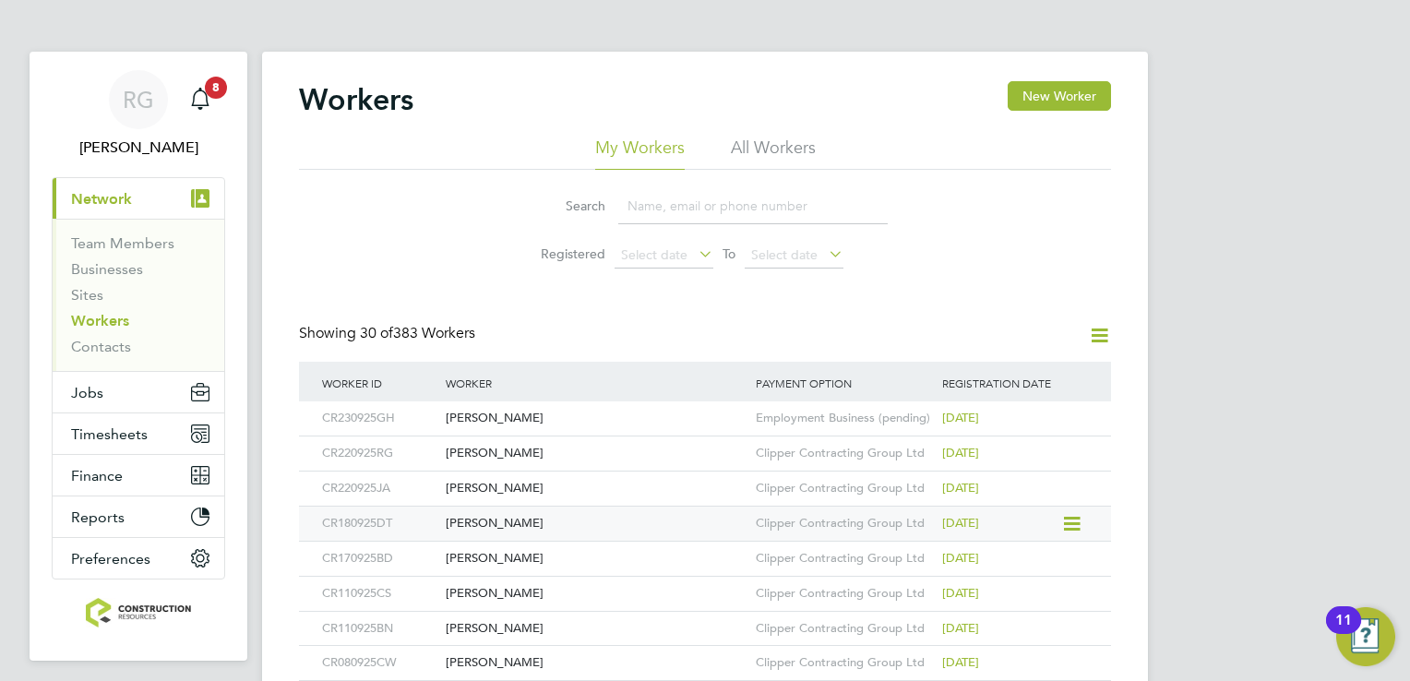
click at [1075, 526] on icon at bounding box center [1070, 524] width 18 height 22
click at [893, 566] on li "Invite Worker" at bounding box center [966, 566] width 231 height 26
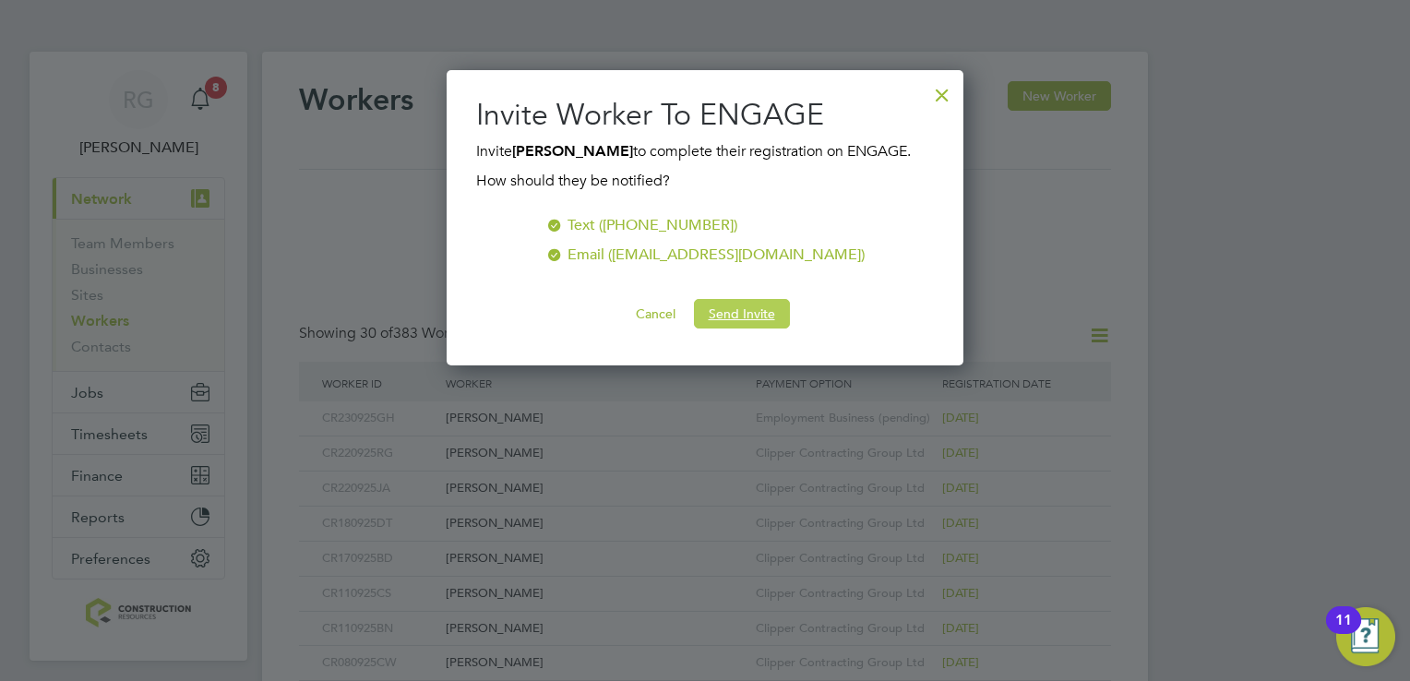
click at [757, 317] on button "Send Invite" at bounding box center [742, 314] width 96 height 30
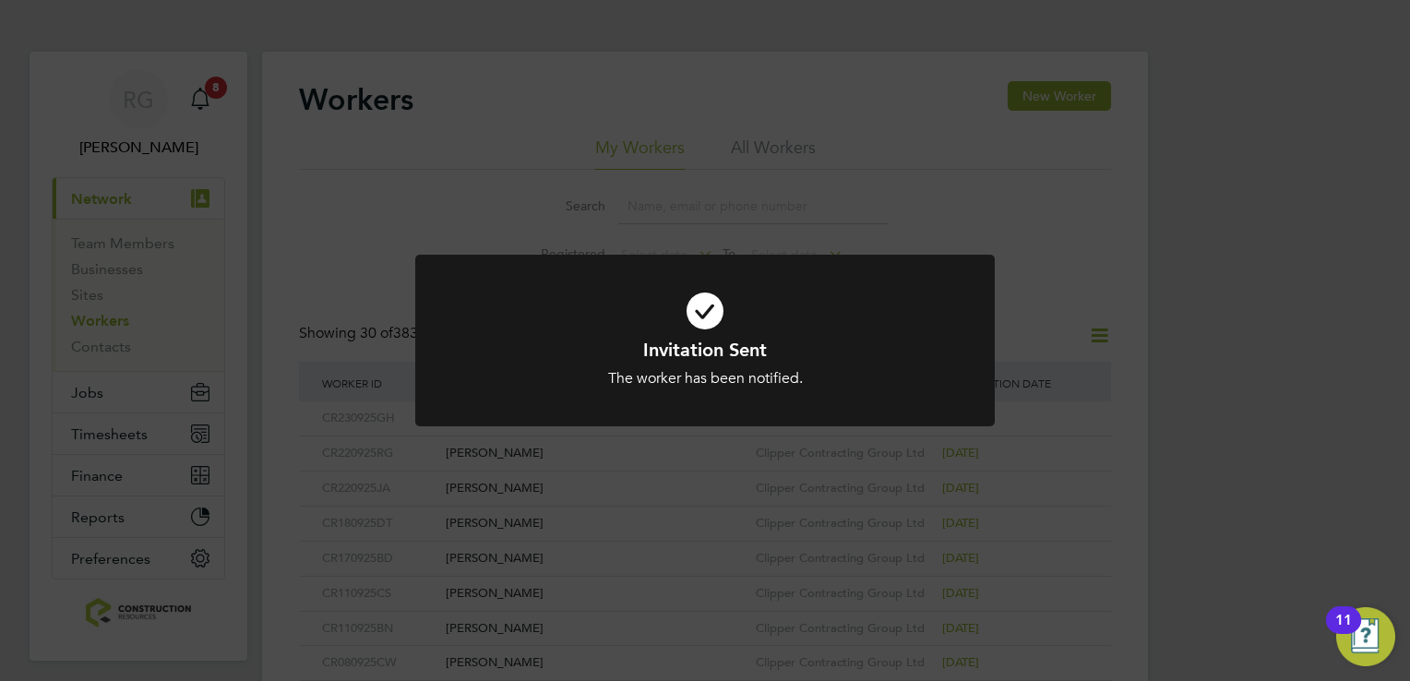
click at [702, 315] on icon at bounding box center [705, 311] width 480 height 72
